Goal: Transaction & Acquisition: Purchase product/service

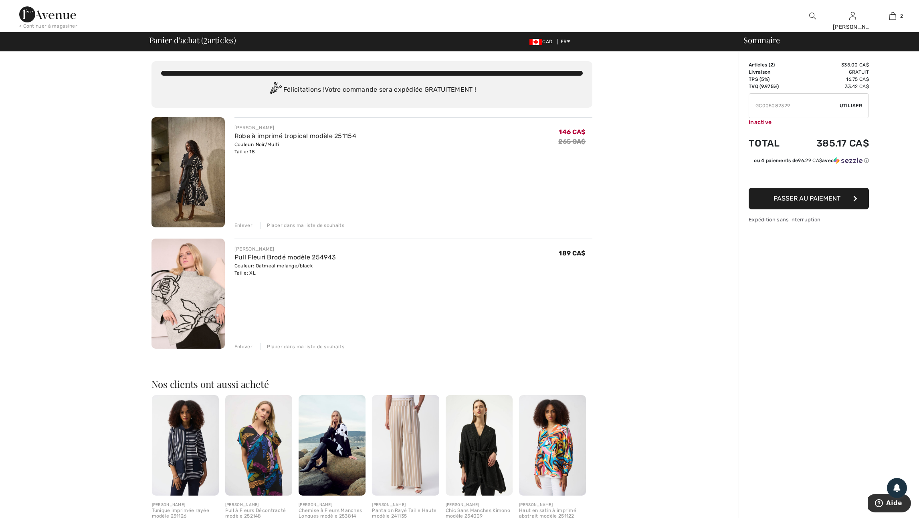
click at [249, 229] on div "Enlever" at bounding box center [243, 225] width 18 height 7
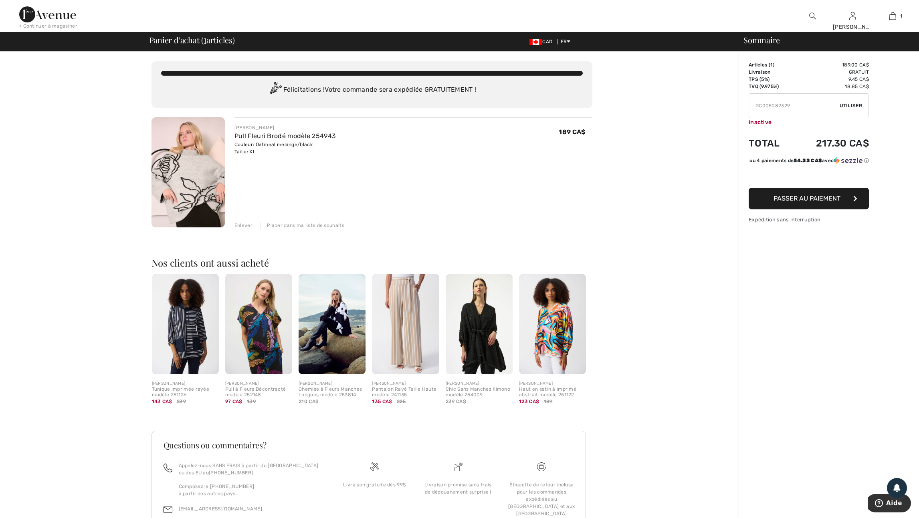
click at [851, 108] on span "Utiliser" at bounding box center [850, 105] width 22 height 7
drag, startPoint x: 798, startPoint y: 109, endPoint x: 733, endPoint y: 112, distance: 65.0
click at [739, 112] on div "Sommaire Description Articles ( 1 ) 189.00 CA$ Code promo 0.00 CA$ Livraison Gr…" at bounding box center [828, 312] width 180 height 520
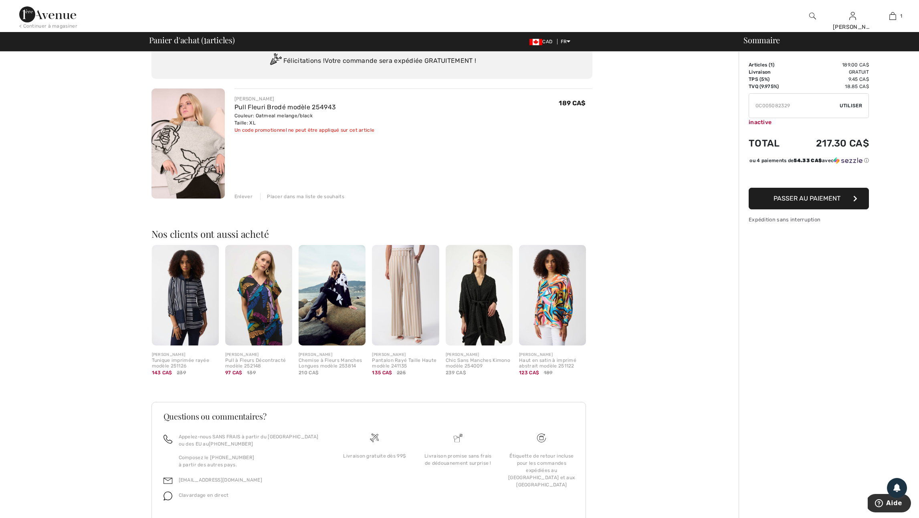
scroll to position [29, 0]
click at [417, 188] on div "JOSEPH RIBKOFF Pull Fleuri Brodé modèle 254943 Couleur: Oatmeal melange/black T…" at bounding box center [413, 144] width 358 height 112
click at [87, 148] on div "Vous n'êtes qu'à 0.00 CA$ de la LIVRAISON GRATUITE! Continuer à magasiner > Fél…" at bounding box center [372, 283] width 734 height 520
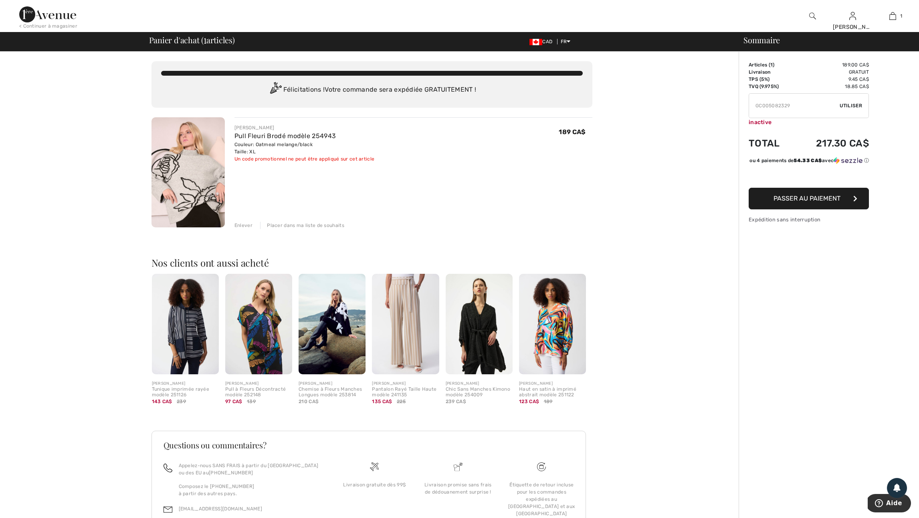
click at [52, 12] on img at bounding box center [47, 14] width 57 height 16
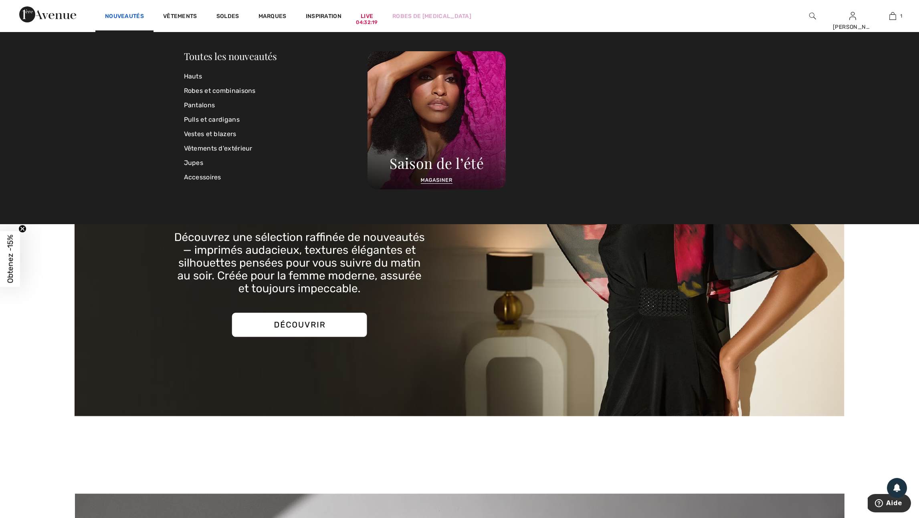
click at [141, 16] on link "Nouveautés" at bounding box center [124, 17] width 39 height 8
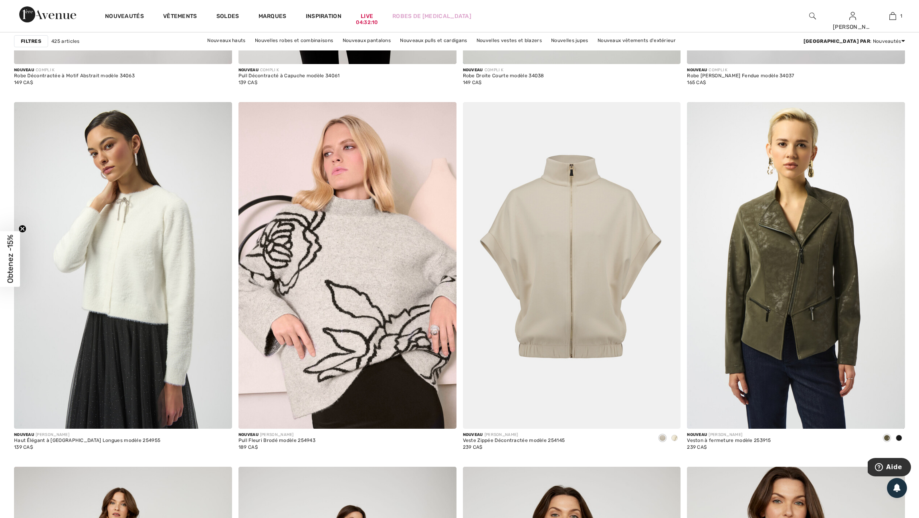
scroll to position [1986, 0]
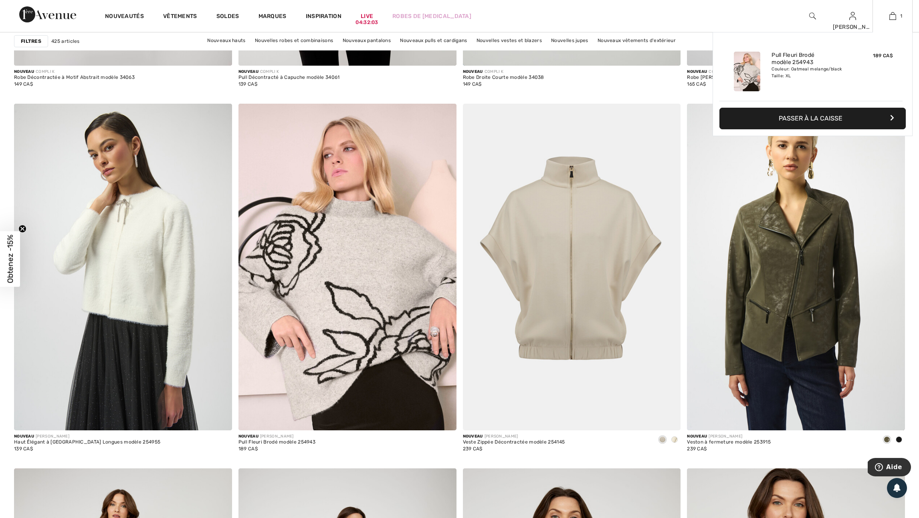
click at [821, 125] on button "Passer à la caisse" at bounding box center [812, 119] width 186 height 22
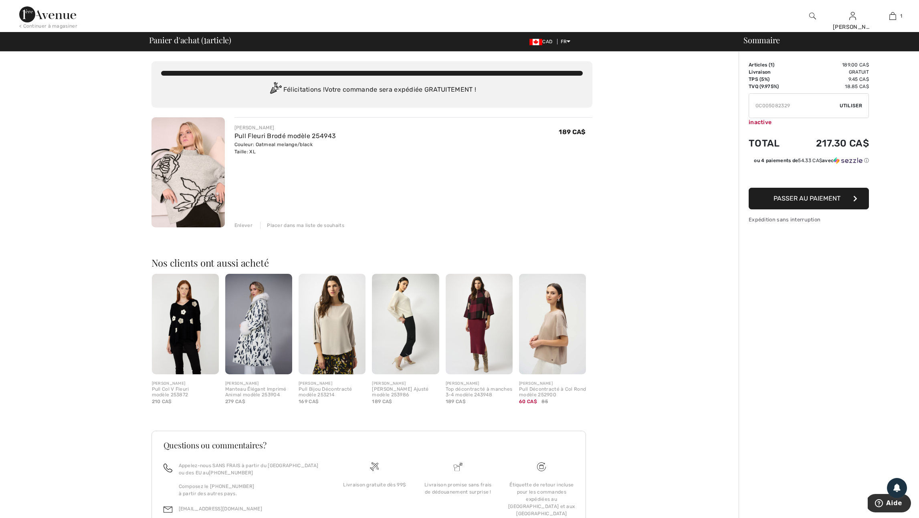
click at [812, 202] on span "Passer au paiement" at bounding box center [806, 199] width 67 height 8
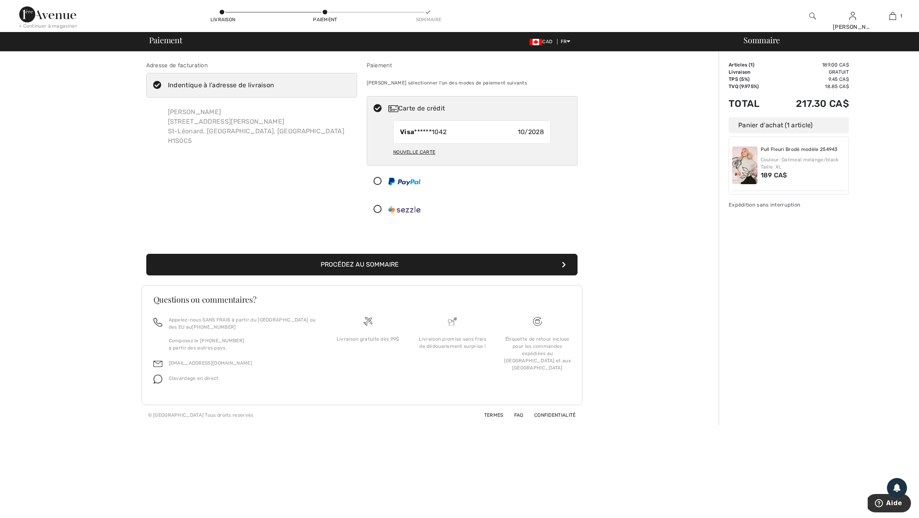
click at [368, 276] on button "Procédez au sommaire" at bounding box center [361, 265] width 431 height 22
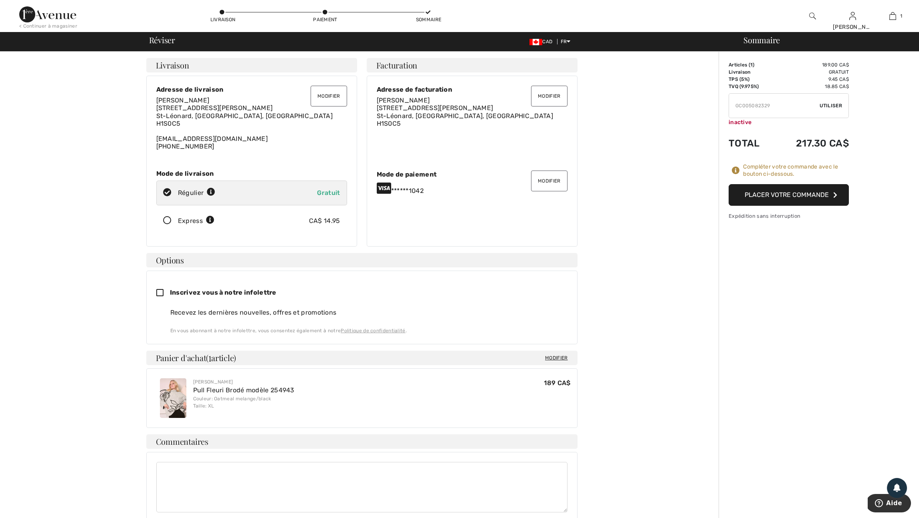
click at [772, 203] on button "Placer votre commande" at bounding box center [788, 195] width 120 height 22
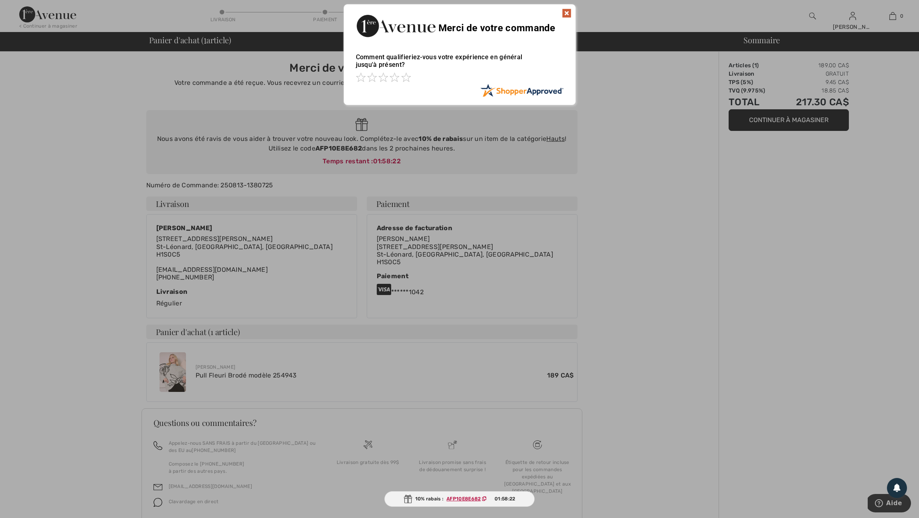
drag, startPoint x: 316, startPoint y: 162, endPoint x: 347, endPoint y: 163, distance: 31.3
click at [347, 163] on div at bounding box center [459, 259] width 919 height 518
drag, startPoint x: 565, startPoint y: 13, endPoint x: 533, endPoint y: 50, distance: 49.7
click at [565, 13] on img at bounding box center [567, 13] width 10 height 10
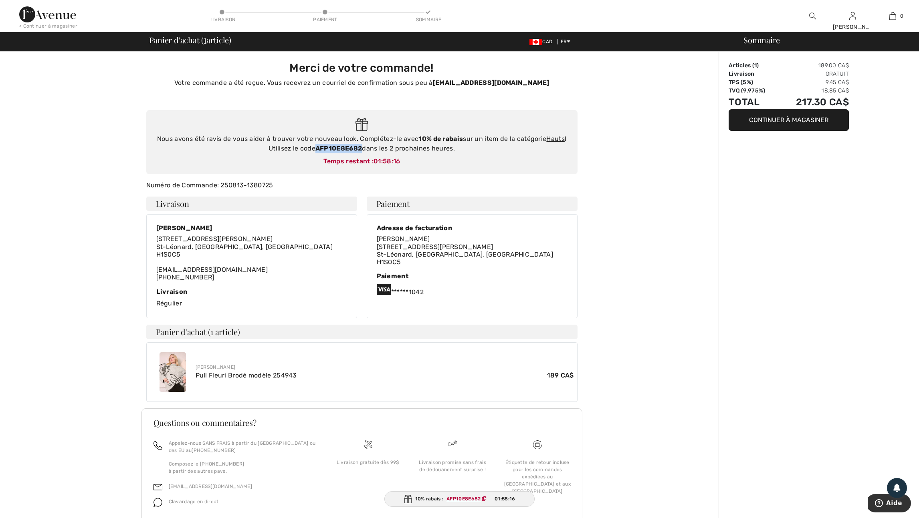
drag, startPoint x: 317, startPoint y: 162, endPoint x: 361, endPoint y: 165, distance: 44.6
click at [361, 152] on strong "AFP10E8E682" at bounding box center [338, 149] width 46 height 8
copy strong "AFP10E8E682"
click at [38, 10] on img at bounding box center [47, 14] width 57 height 16
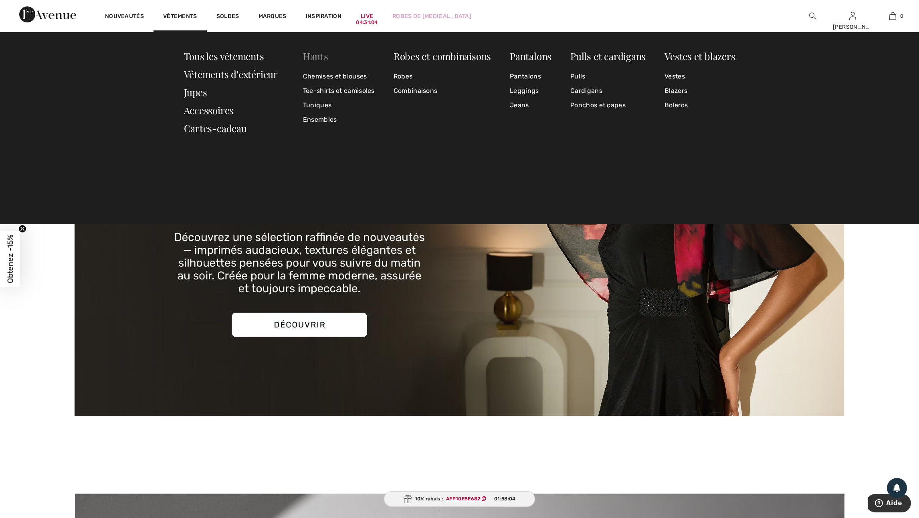
click at [321, 56] on link "Hauts" at bounding box center [315, 56] width 25 height 13
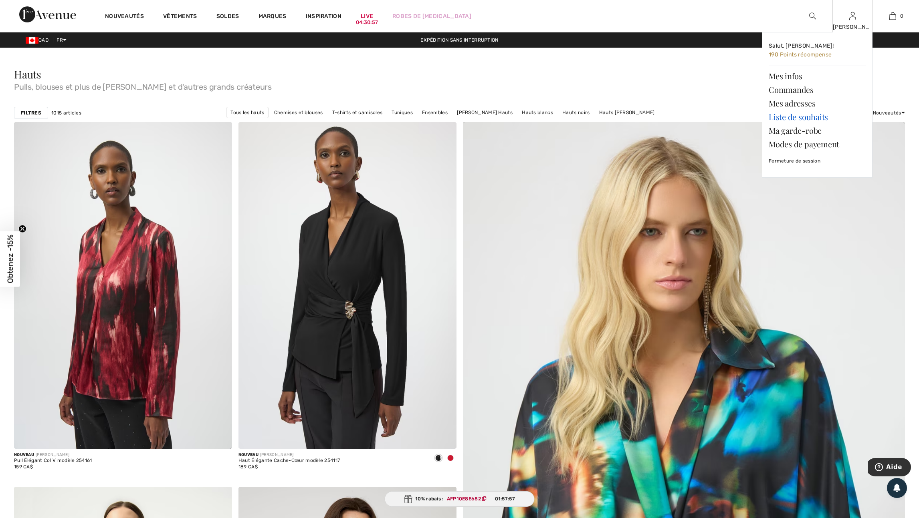
click at [802, 119] on link "Liste de souhaits" at bounding box center [817, 117] width 97 height 14
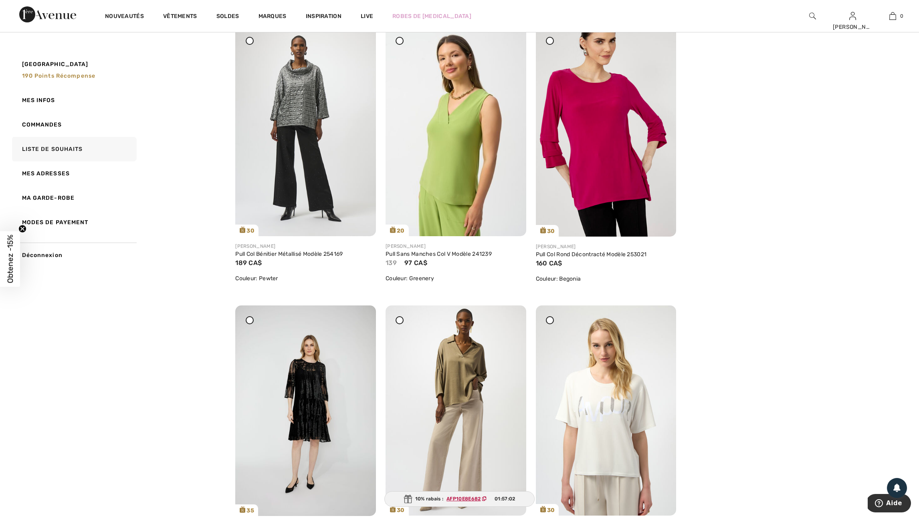
scroll to position [3497, 0]
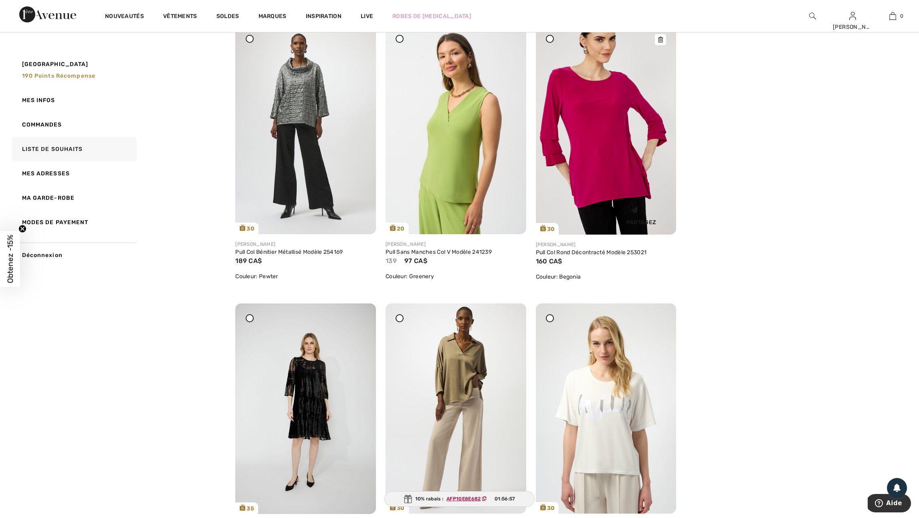
click at [614, 235] on img at bounding box center [606, 129] width 141 height 211
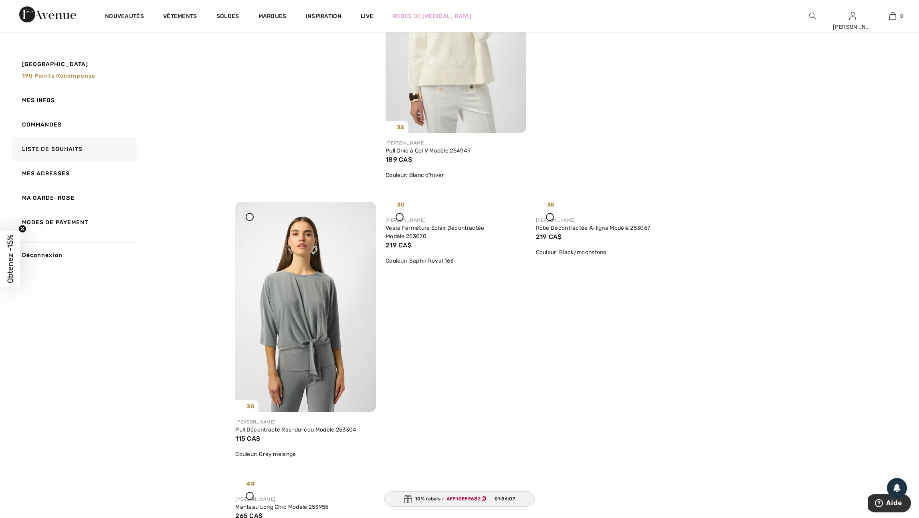
scroll to position [3758, 0]
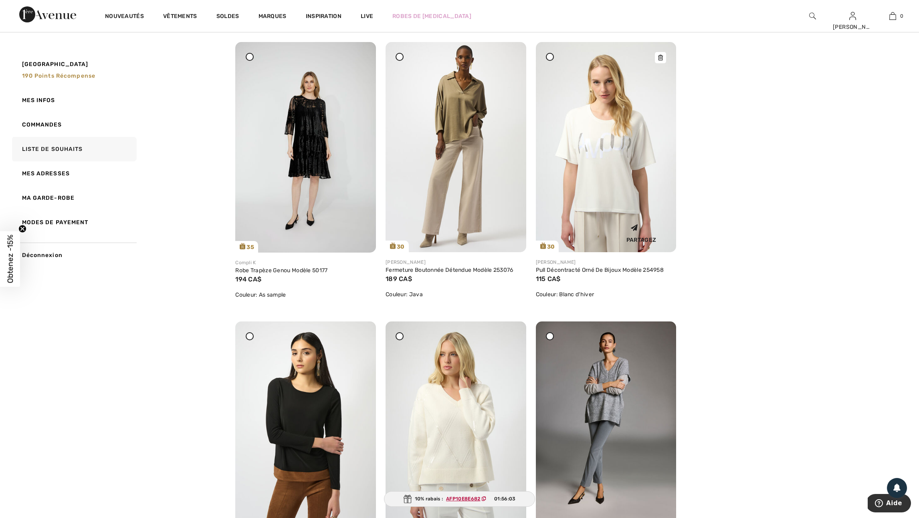
click at [571, 252] on img at bounding box center [606, 147] width 141 height 210
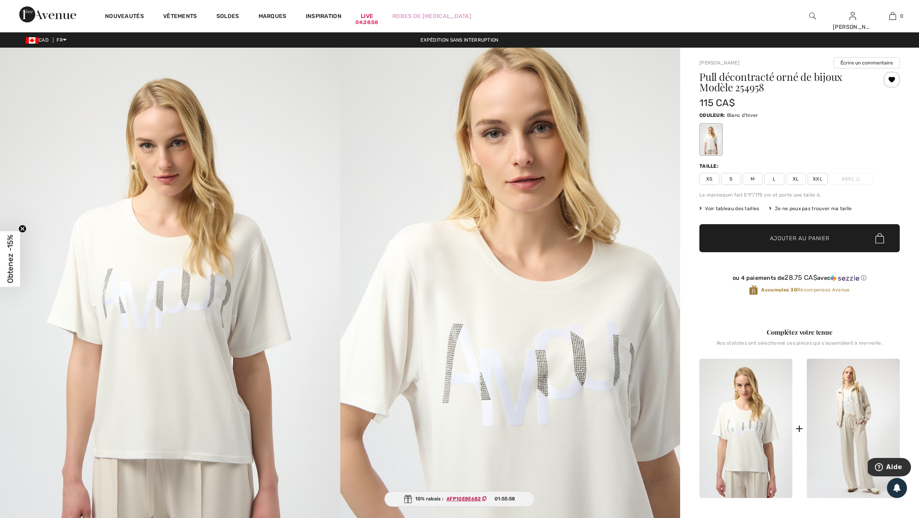
click at [801, 183] on span "XL" at bounding box center [796, 179] width 20 height 12
click at [812, 243] on span "Ajouter au panier" at bounding box center [800, 238] width 60 height 8
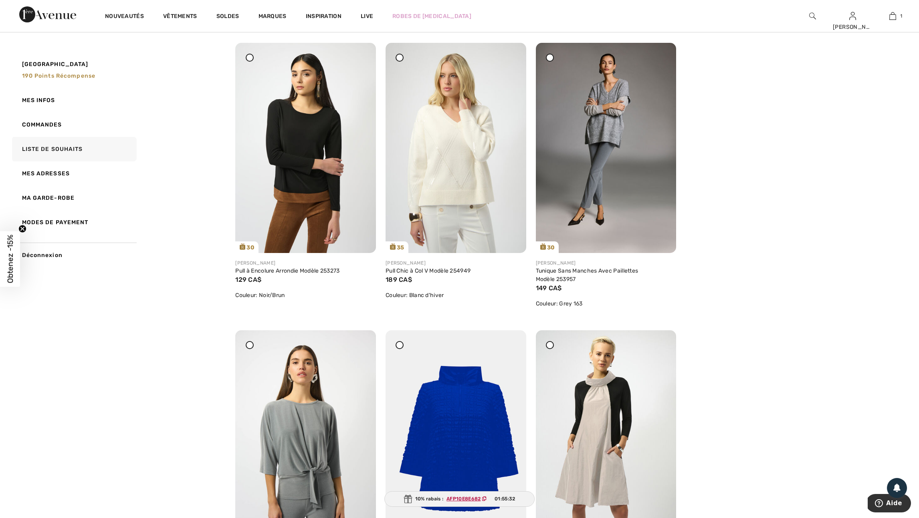
scroll to position [4038, 0]
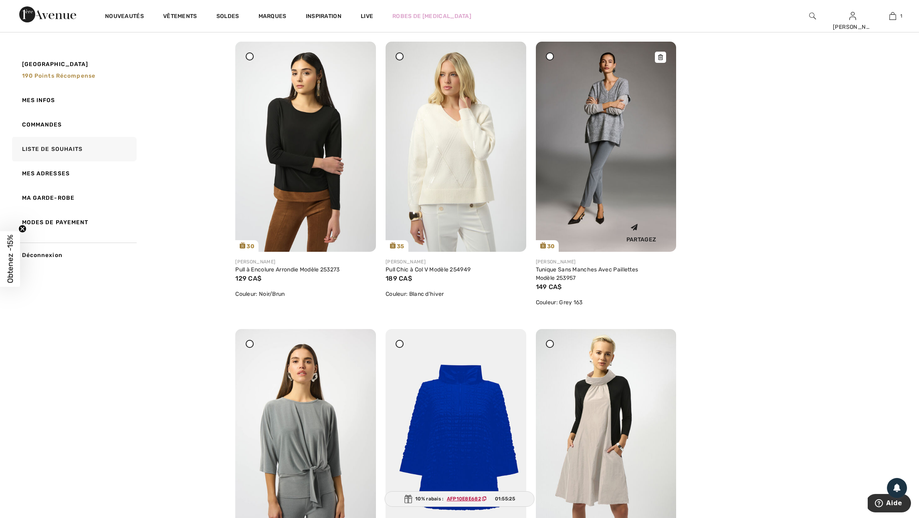
click at [608, 237] on img at bounding box center [606, 147] width 141 height 210
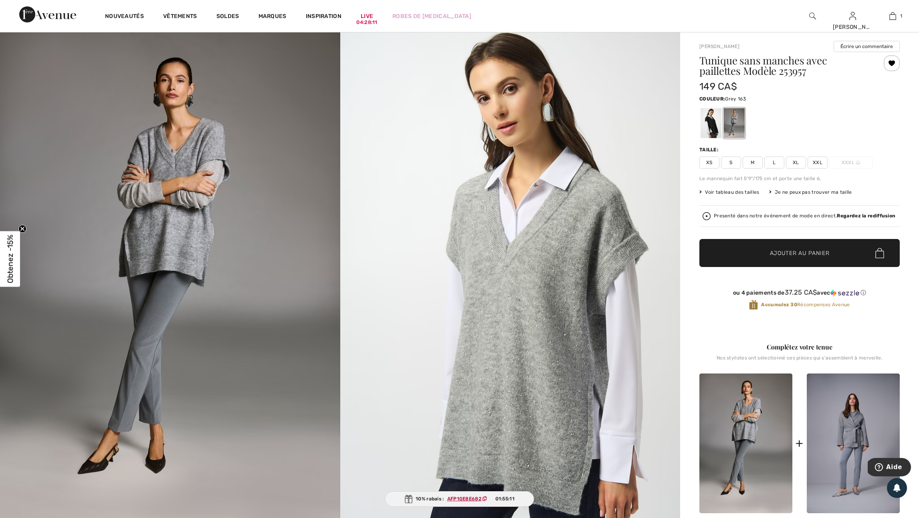
scroll to position [14, 0]
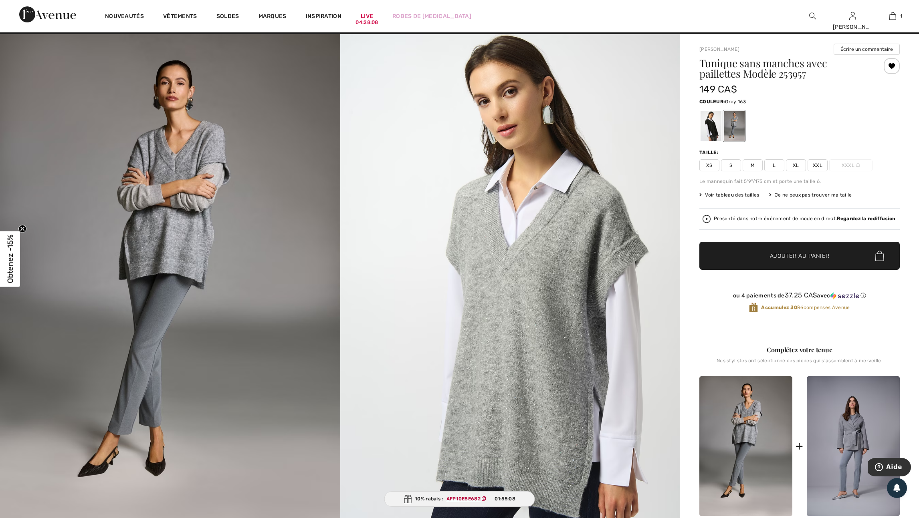
click at [803, 170] on span "XL" at bounding box center [796, 165] width 20 height 12
click at [816, 260] on span "Ajouter au panier" at bounding box center [800, 256] width 60 height 8
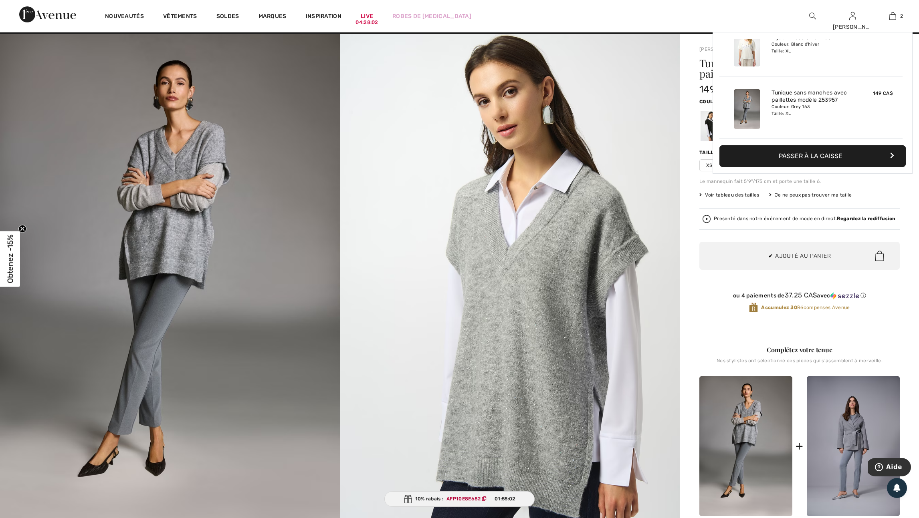
scroll to position [0, 0]
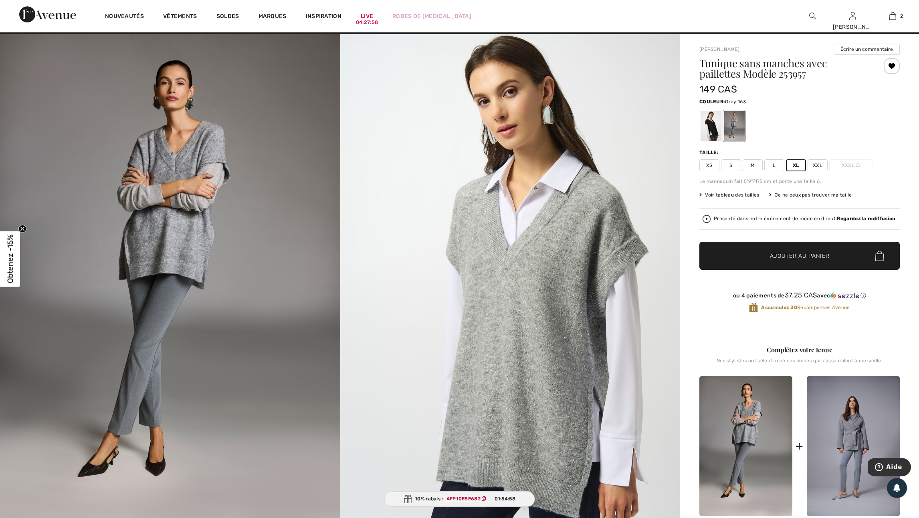
click at [451, 338] on img at bounding box center [510, 289] width 340 height 510
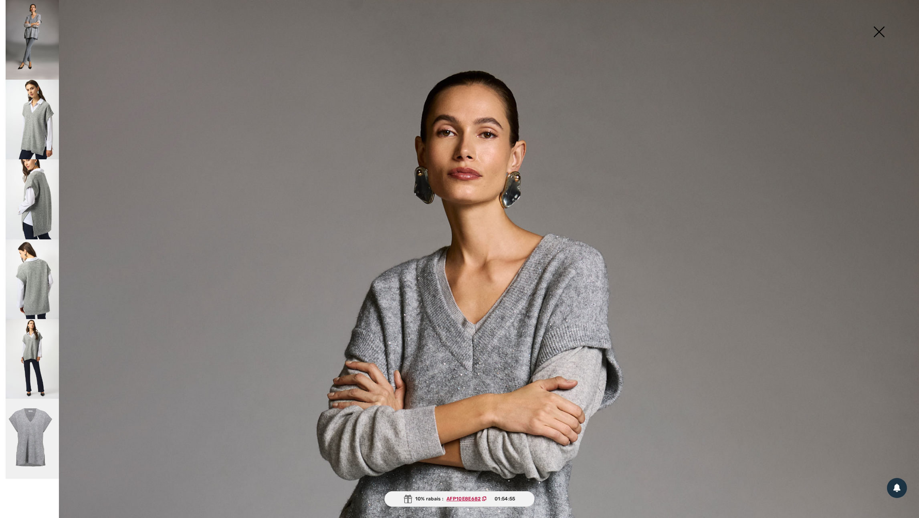
click at [879, 30] on img at bounding box center [879, 32] width 40 height 41
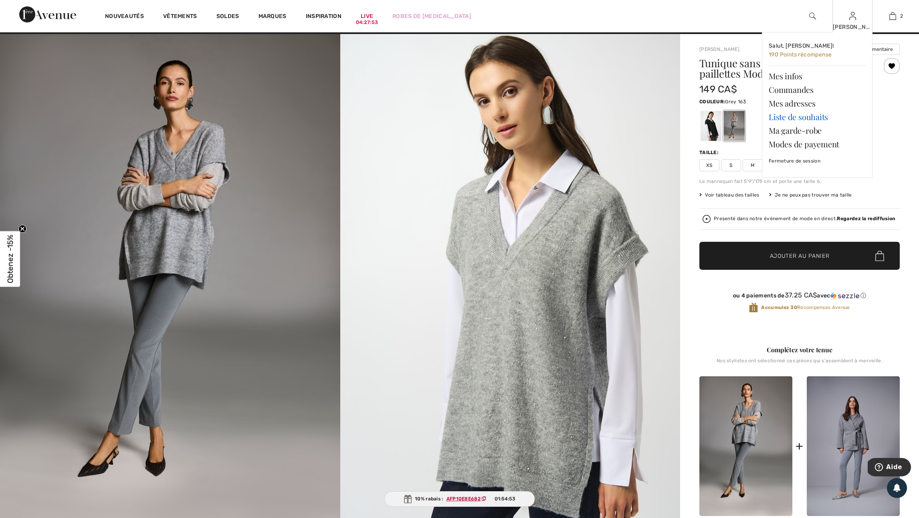
click at [797, 119] on link "Liste de souhaits" at bounding box center [817, 117] width 97 height 14
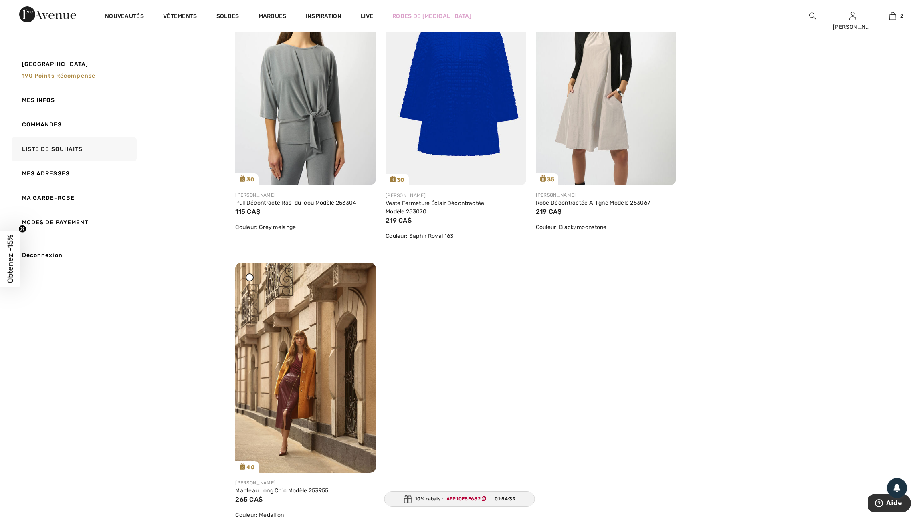
scroll to position [4394, 0]
click at [453, 184] on img at bounding box center [455, 79] width 141 height 211
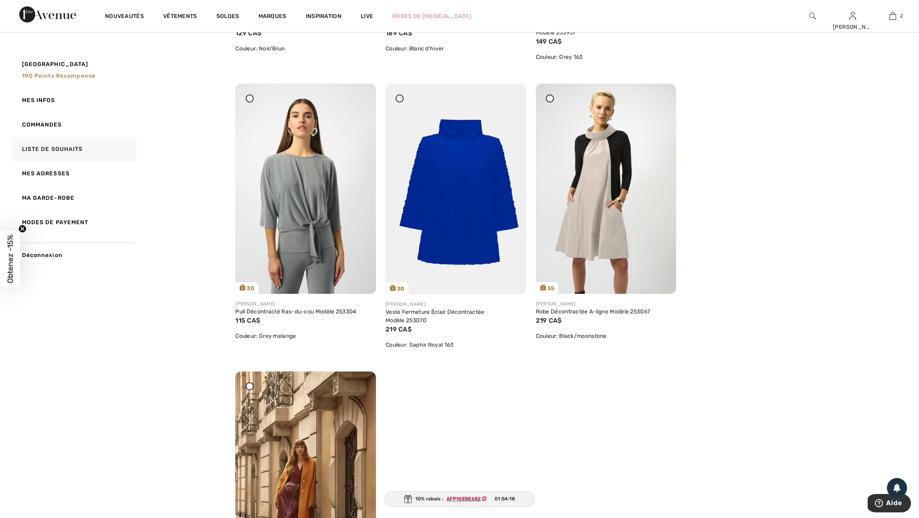
scroll to position [4252, 0]
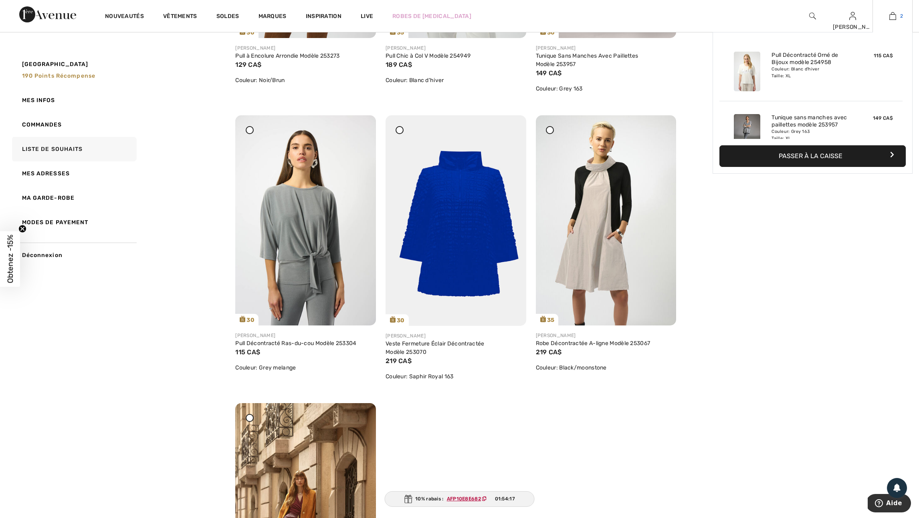
click at [890, 17] on img at bounding box center [892, 16] width 7 height 10
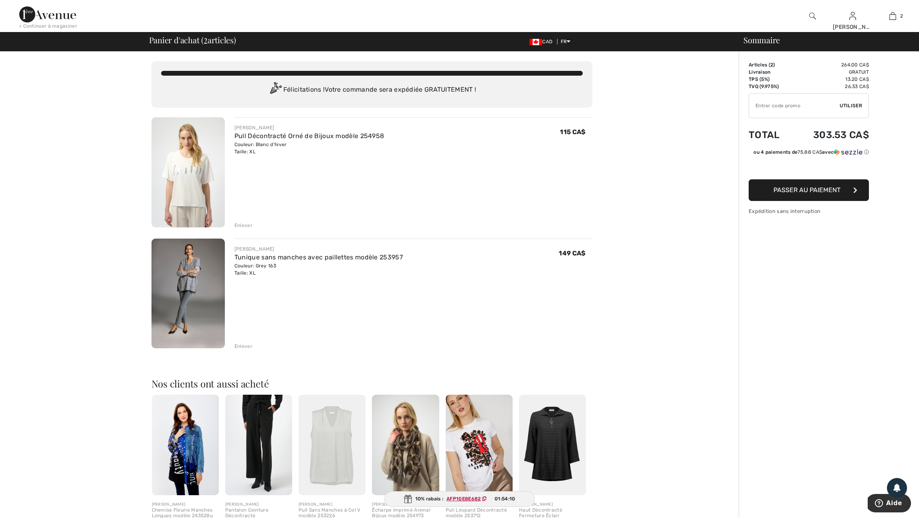
click at [244, 229] on div "Enlever" at bounding box center [243, 225] width 18 height 7
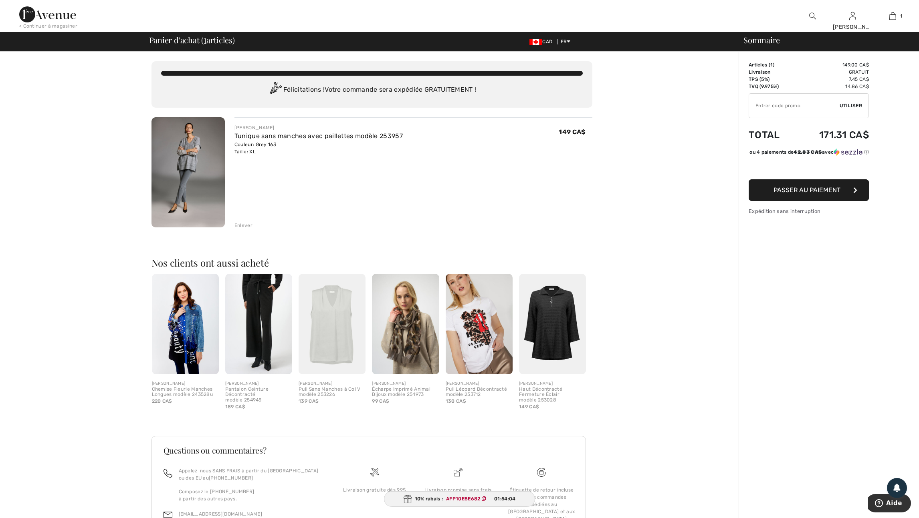
paste input "AFP10E8E682"
type input "AFP10E8E682"
click at [855, 107] on span "Utiliser" at bounding box center [850, 105] width 22 height 7
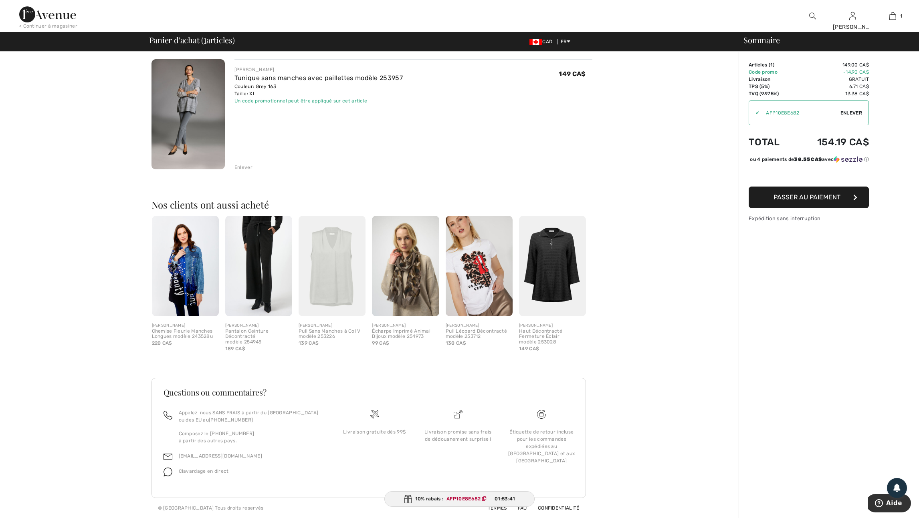
scroll to position [67, 0]
